Goal: Find specific page/section: Locate a particular part of the current website

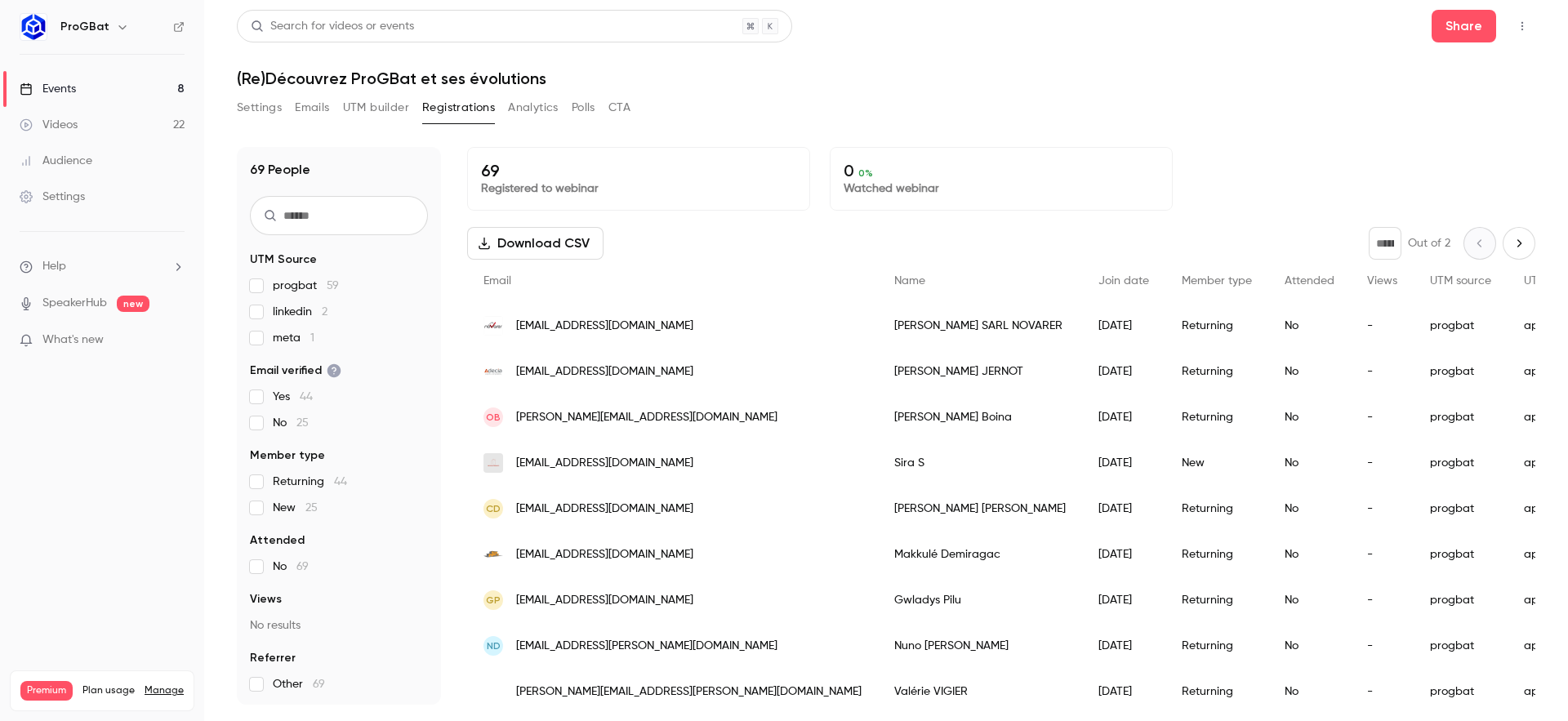
click at [1490, 246] on div "* Out of 2" at bounding box center [1452, 243] width 166 height 33
click at [1503, 246] on button "Next page" at bounding box center [1518, 243] width 33 height 33
type input "*"
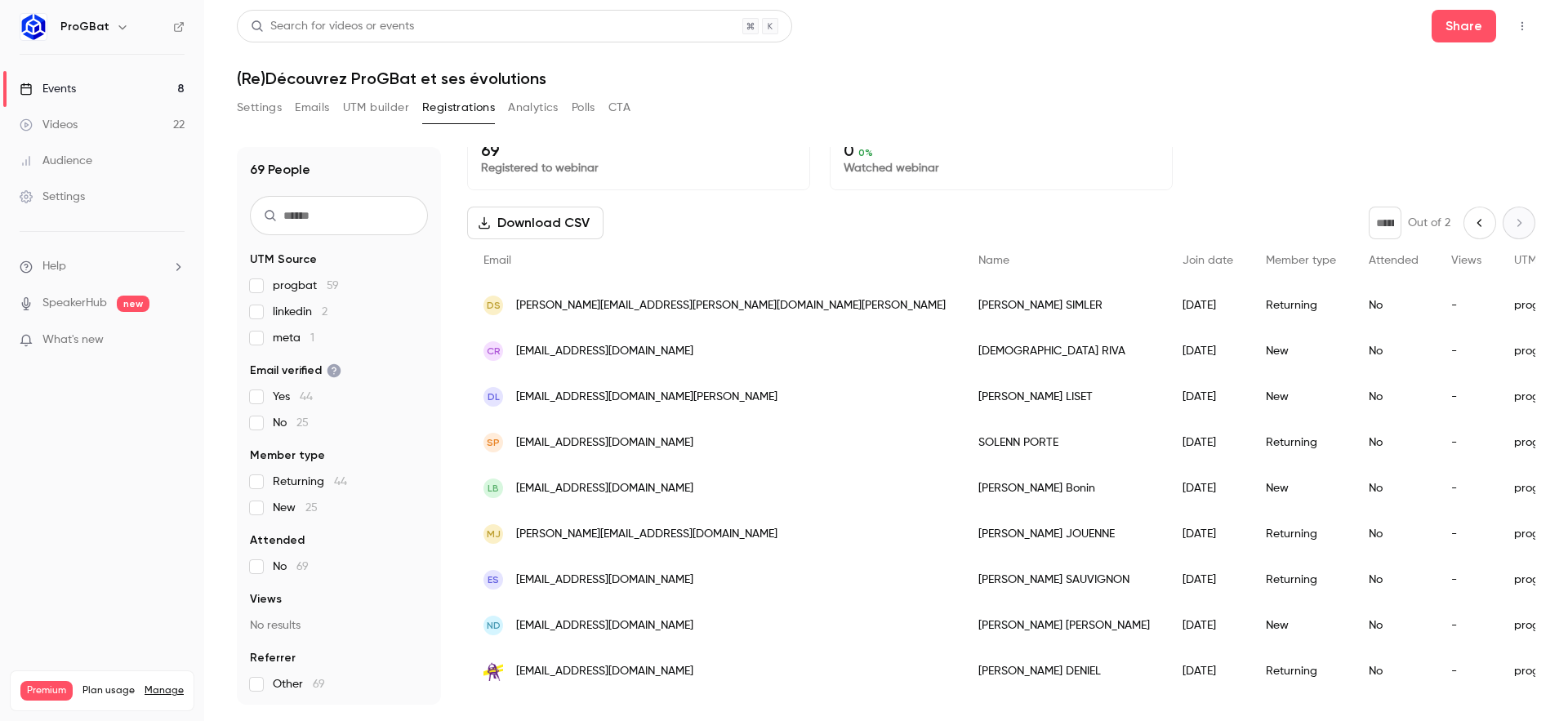
scroll to position [36, 0]
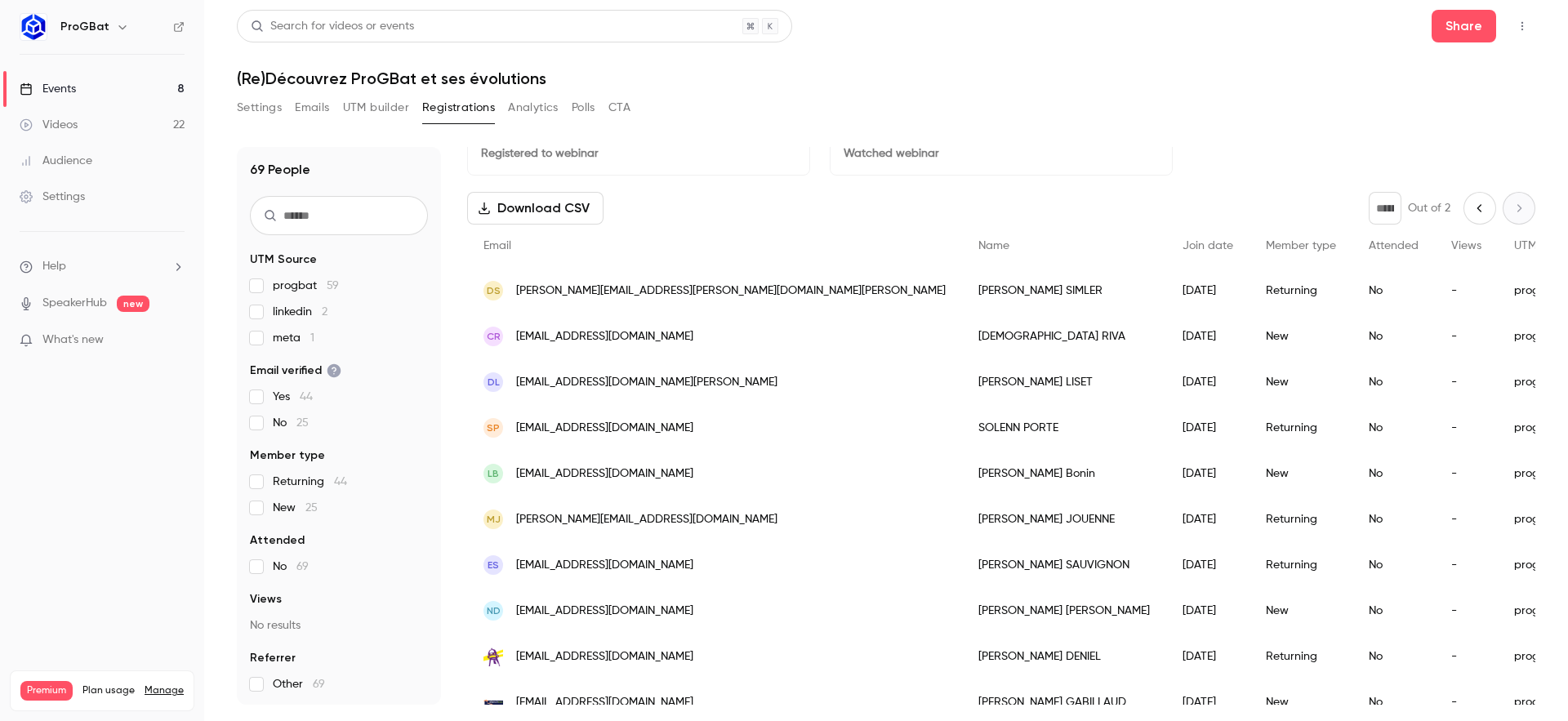
click at [692, 570] on div "ES [EMAIL_ADDRESS][DOMAIN_NAME]" at bounding box center [714, 565] width 495 height 46
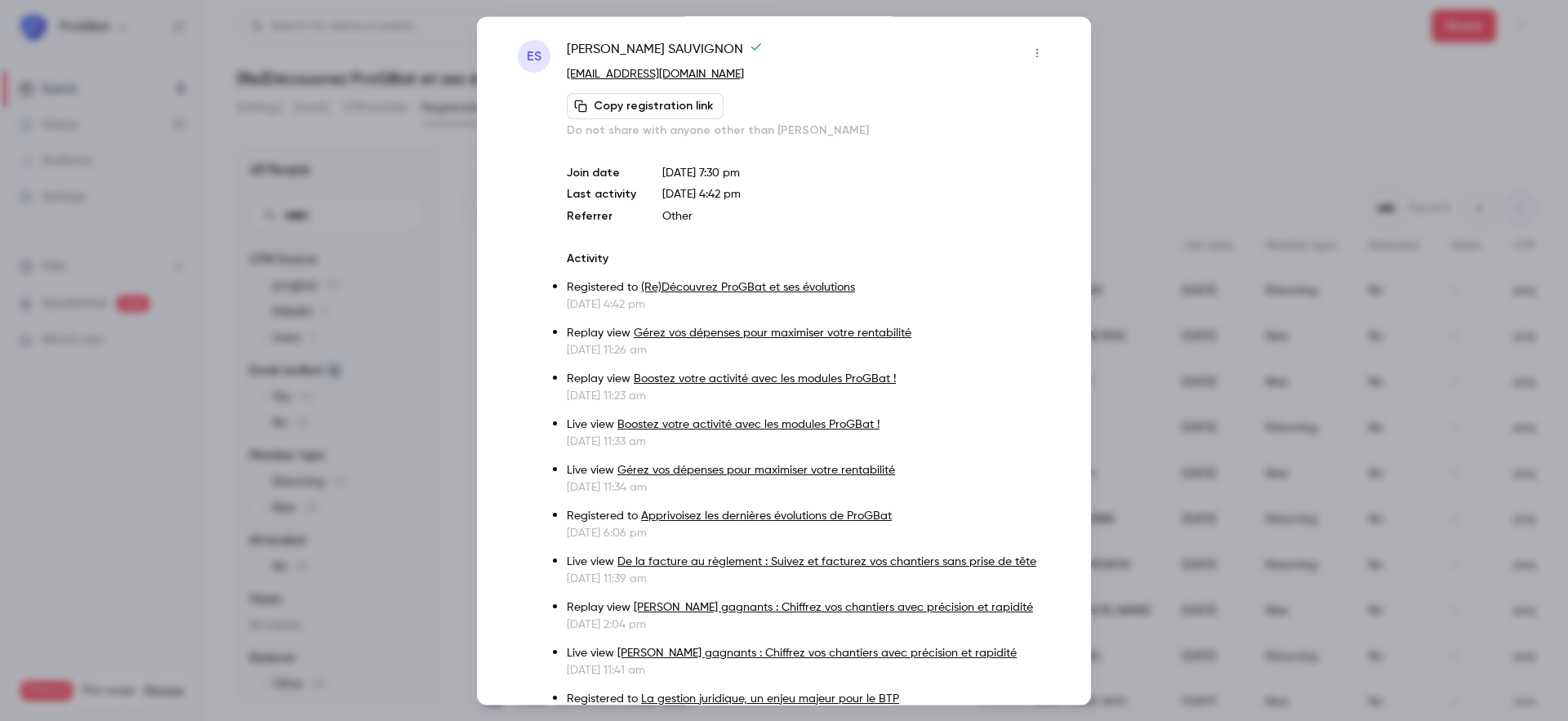
scroll to position [0, 0]
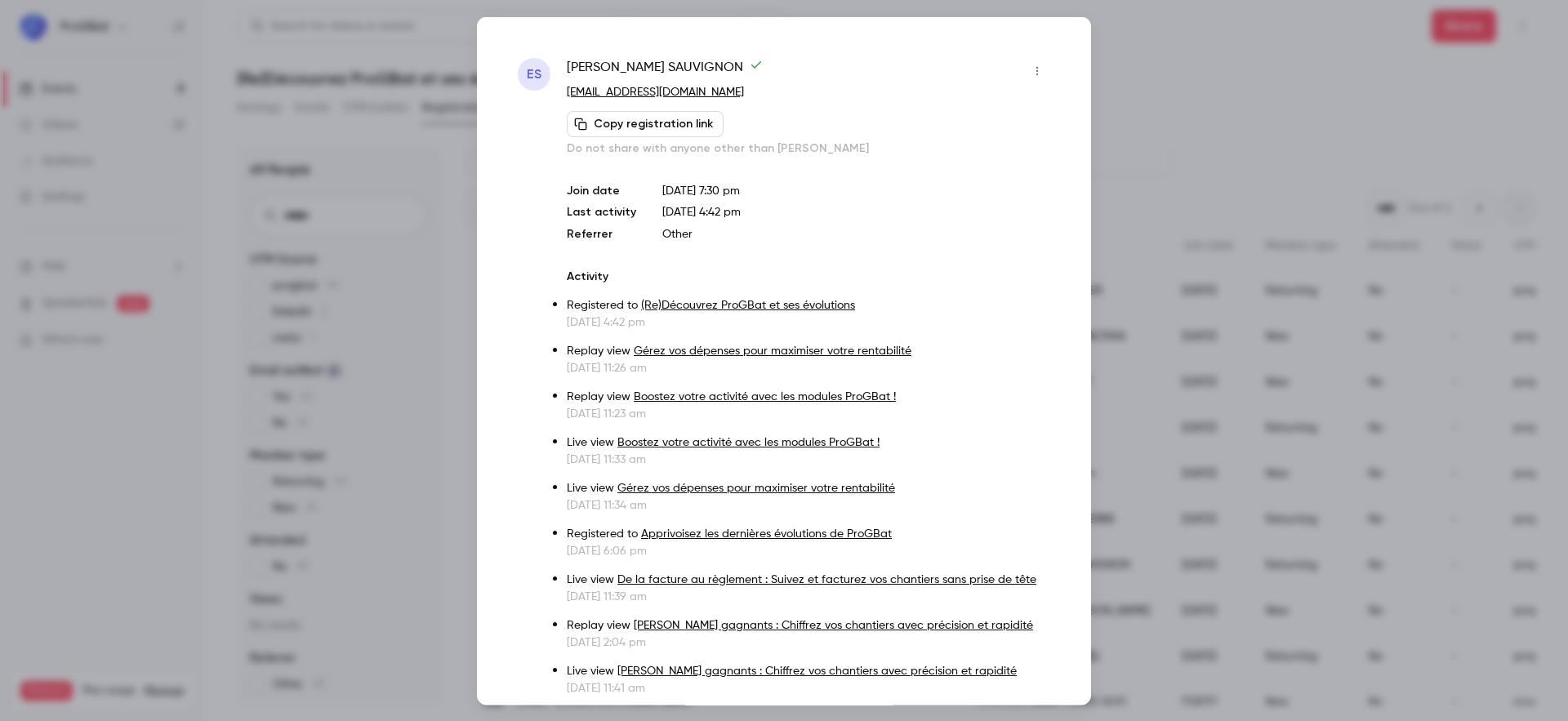
click at [1195, 178] on div at bounding box center [784, 360] width 1568 height 721
